Goal: Information Seeking & Learning: Compare options

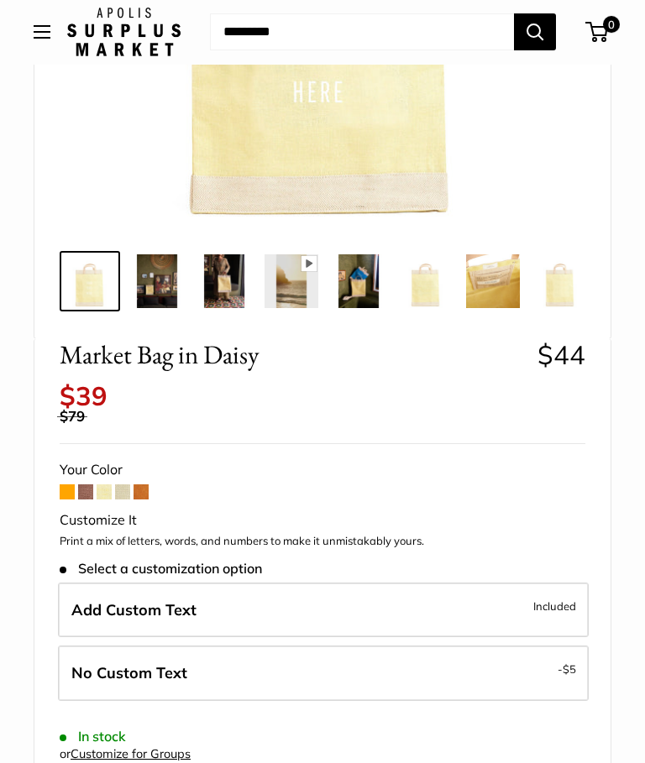
scroll to position [419, 0]
click at [67, 484] on span at bounding box center [67, 491] width 15 height 15
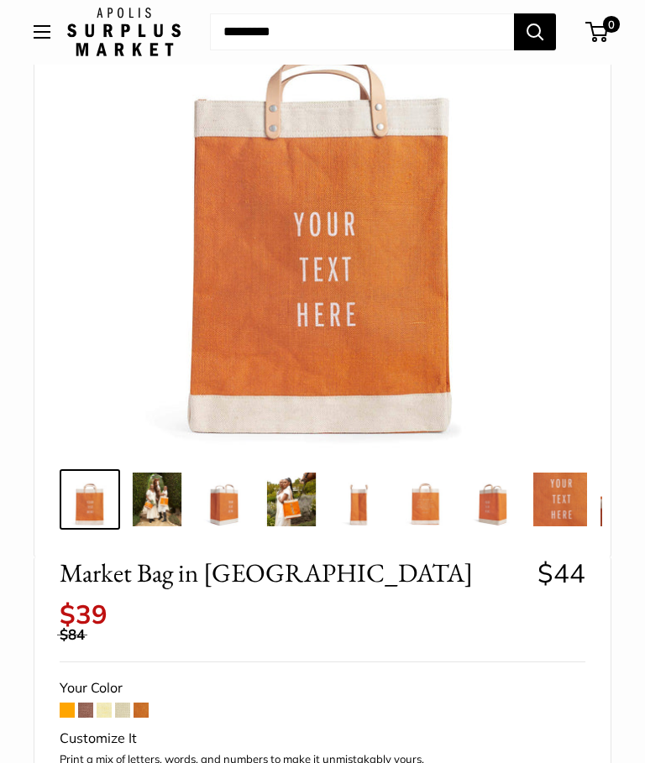
scroll to position [201, 0]
click at [89, 703] on span at bounding box center [85, 710] width 15 height 15
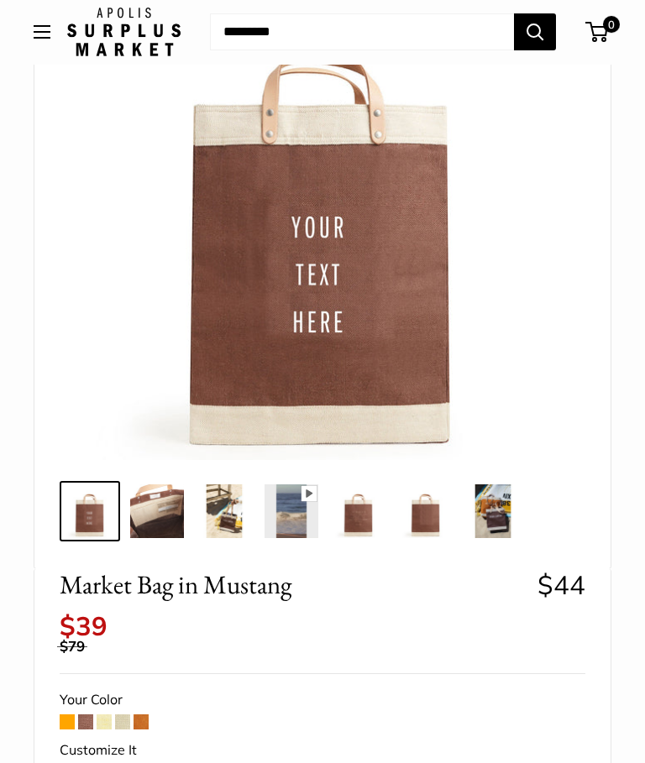
scroll to position [187, 0]
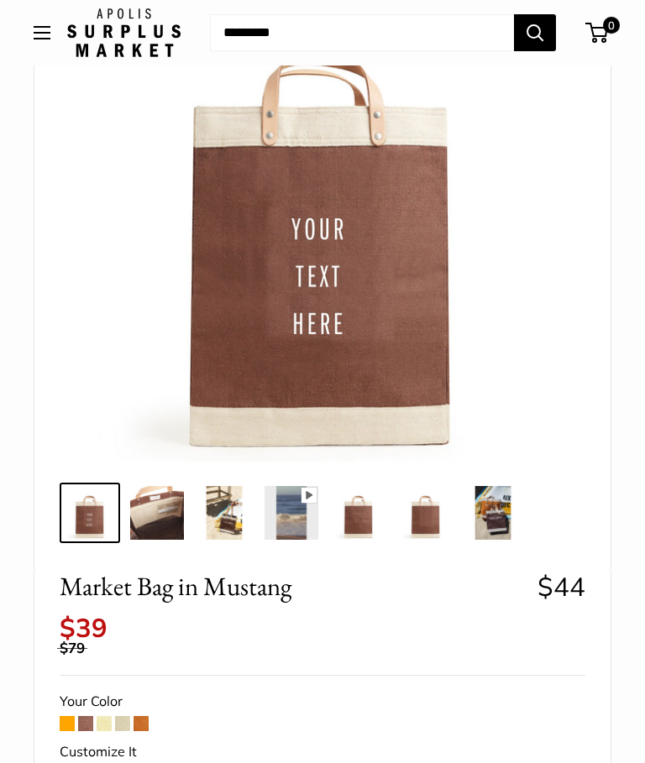
click at [145, 716] on span at bounding box center [141, 723] width 15 height 15
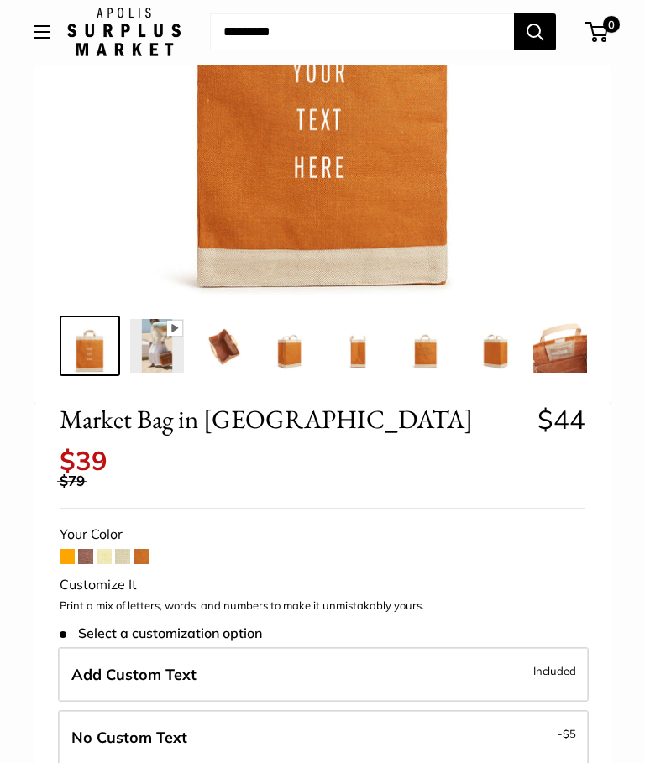
scroll to position [352, 0]
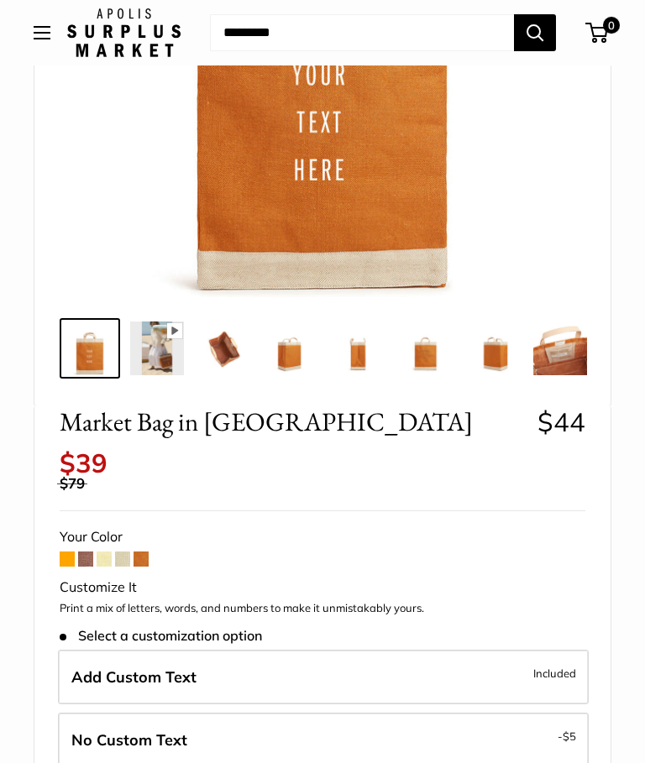
click at [126, 552] on span at bounding box center [122, 559] width 15 height 15
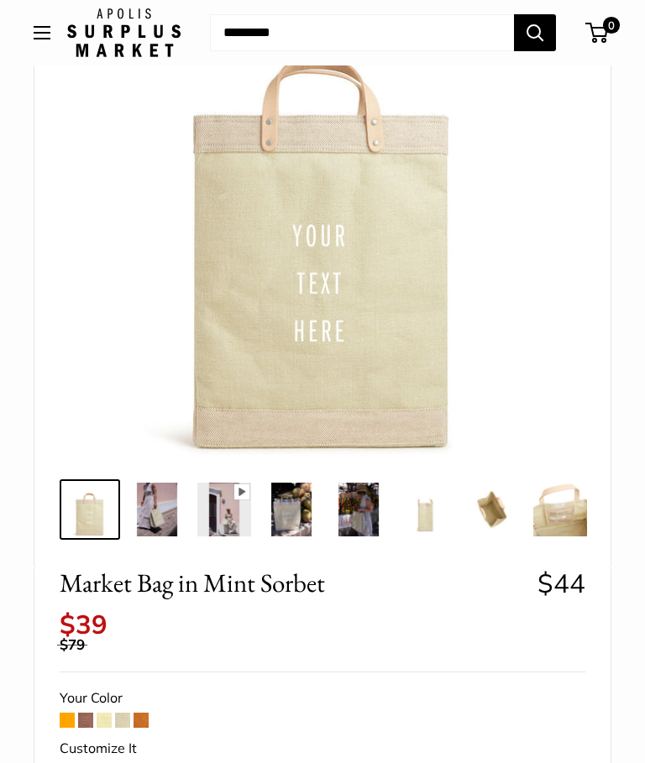
scroll to position [184, 0]
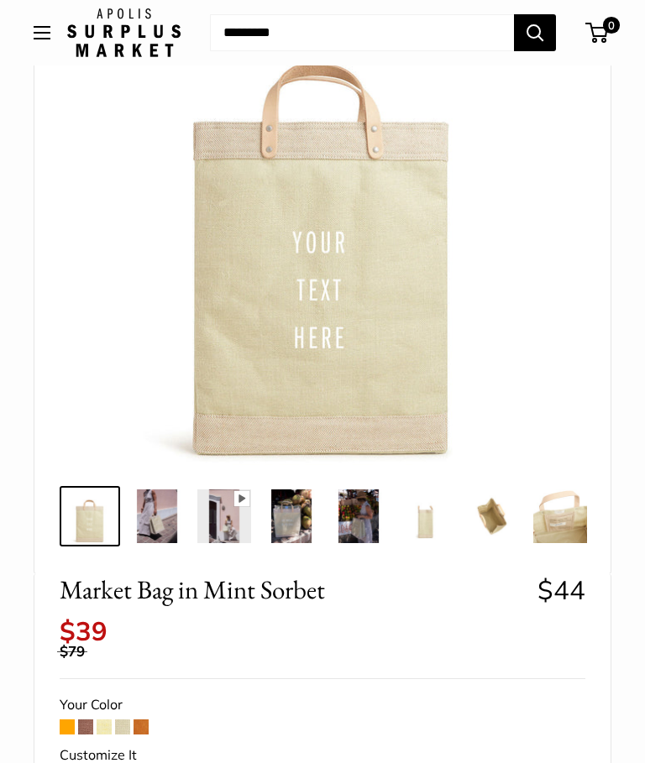
click at [102, 720] on span at bounding box center [104, 727] width 15 height 15
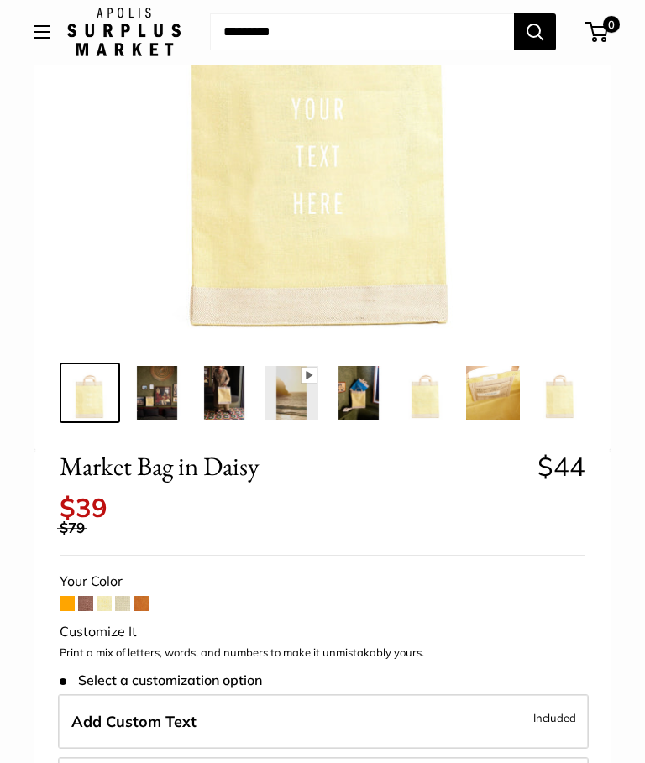
scroll to position [307, 0]
click at [142, 596] on span at bounding box center [141, 603] width 15 height 15
